Goal: Navigation & Orientation: Find specific page/section

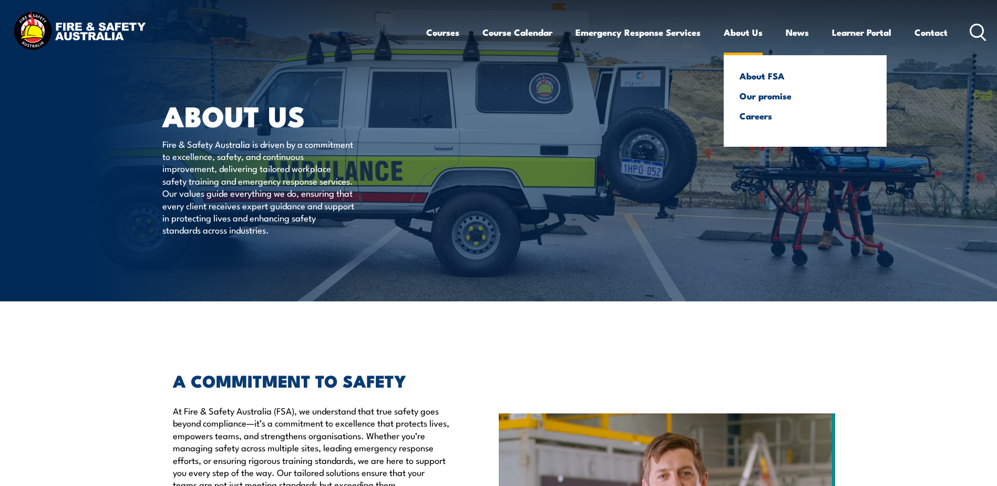
click at [743, 34] on link "About Us" at bounding box center [743, 32] width 39 height 28
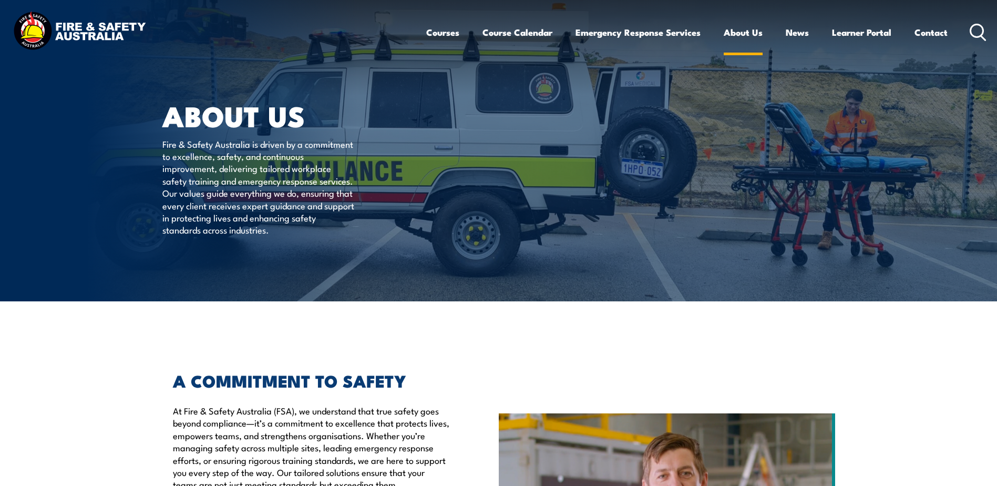
click at [739, 32] on link "About Us" at bounding box center [743, 32] width 39 height 28
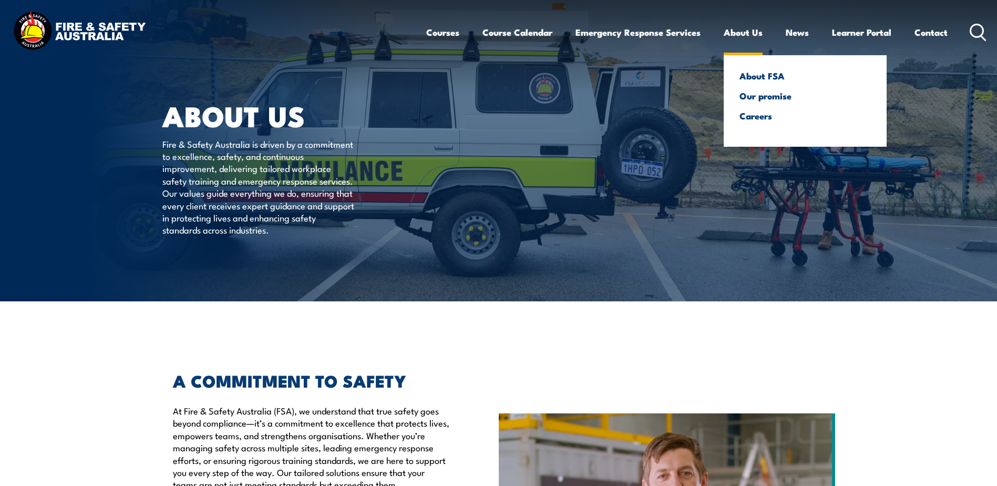
click at [731, 33] on link "About Us" at bounding box center [743, 32] width 39 height 28
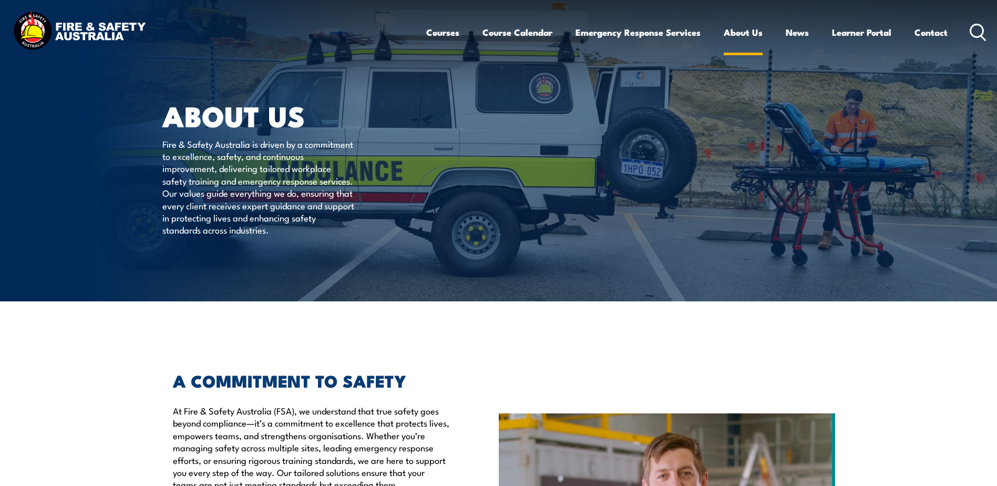
click at [744, 33] on link "About Us" at bounding box center [743, 32] width 39 height 28
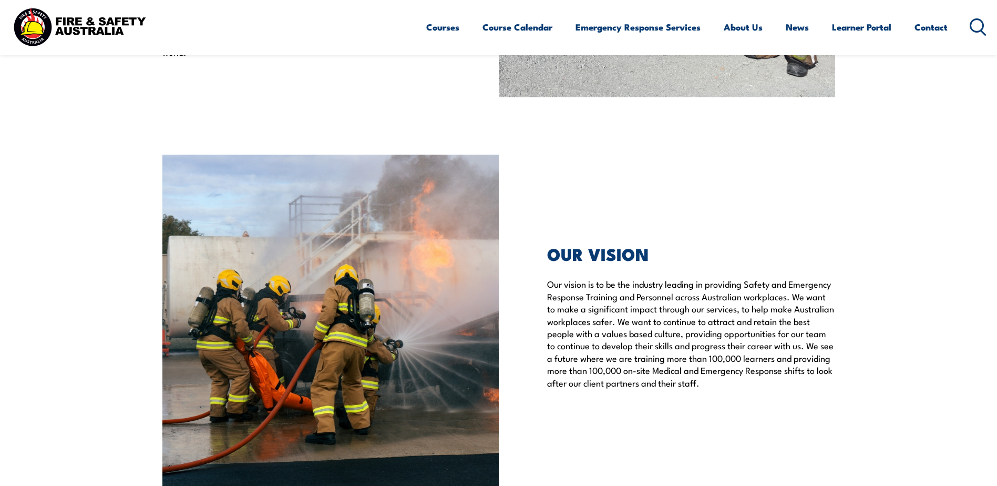
scroll to position [2522, 0]
